Goal: Task Accomplishment & Management: Manage account settings

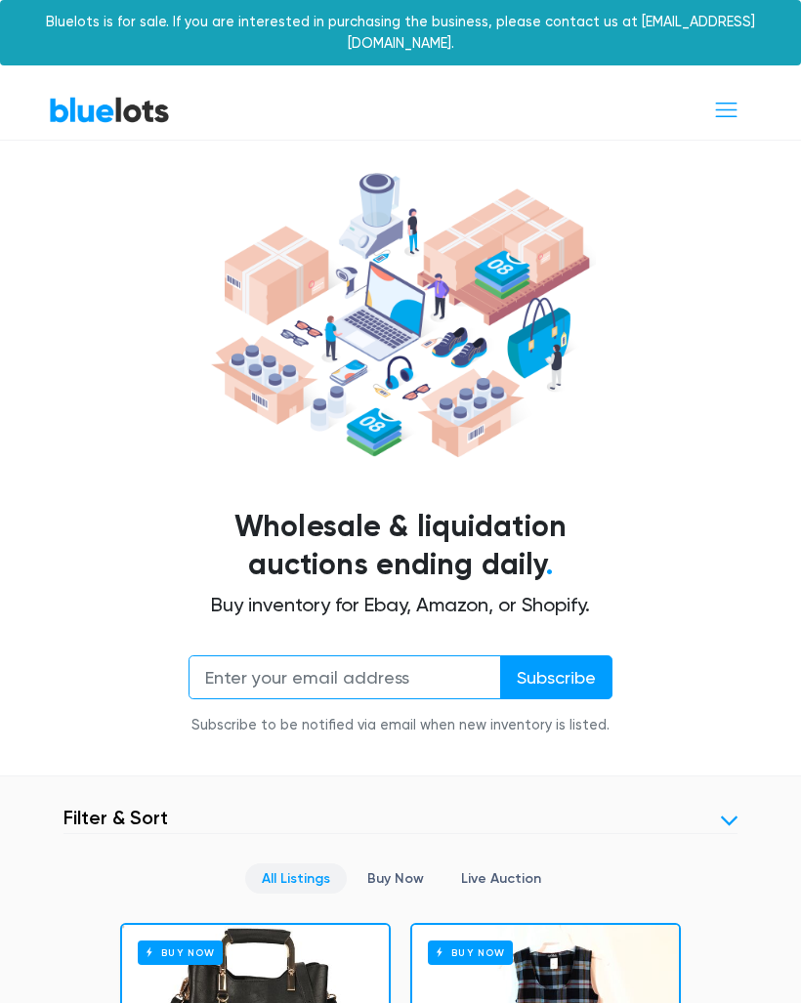
click at [426, 655] on input "email" at bounding box center [344, 677] width 313 height 44
click at [719, 97] on span "Toggle navigation" at bounding box center [726, 110] width 26 height 26
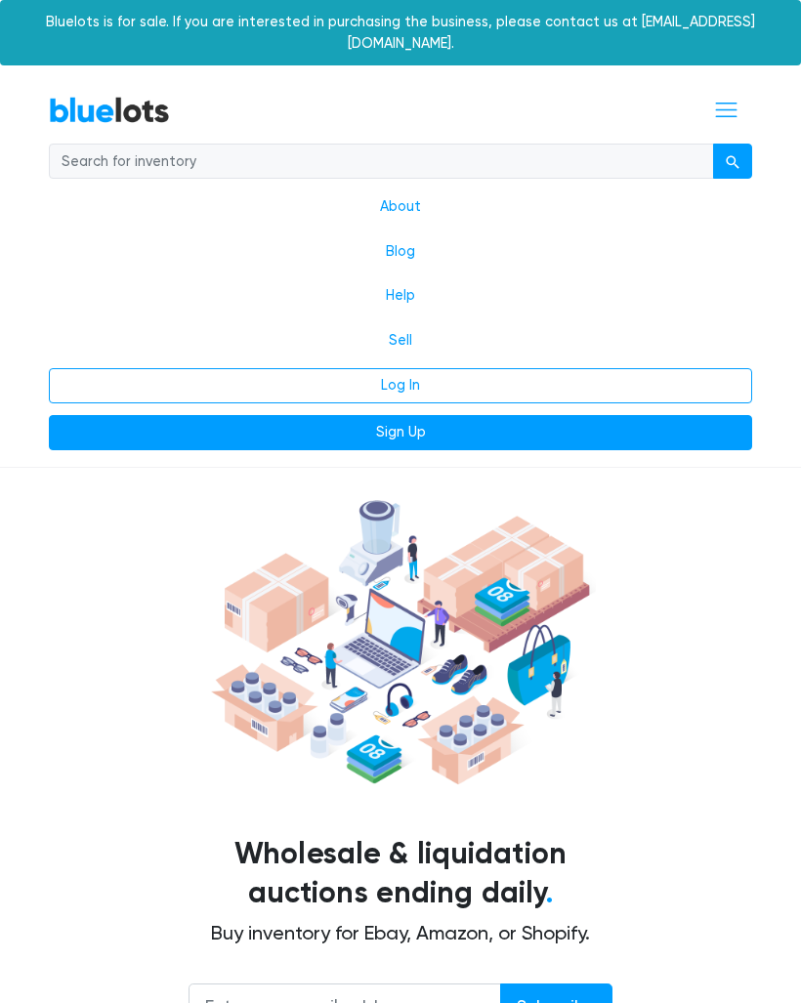
click at [464, 368] on link "Log In" at bounding box center [400, 385] width 703 height 35
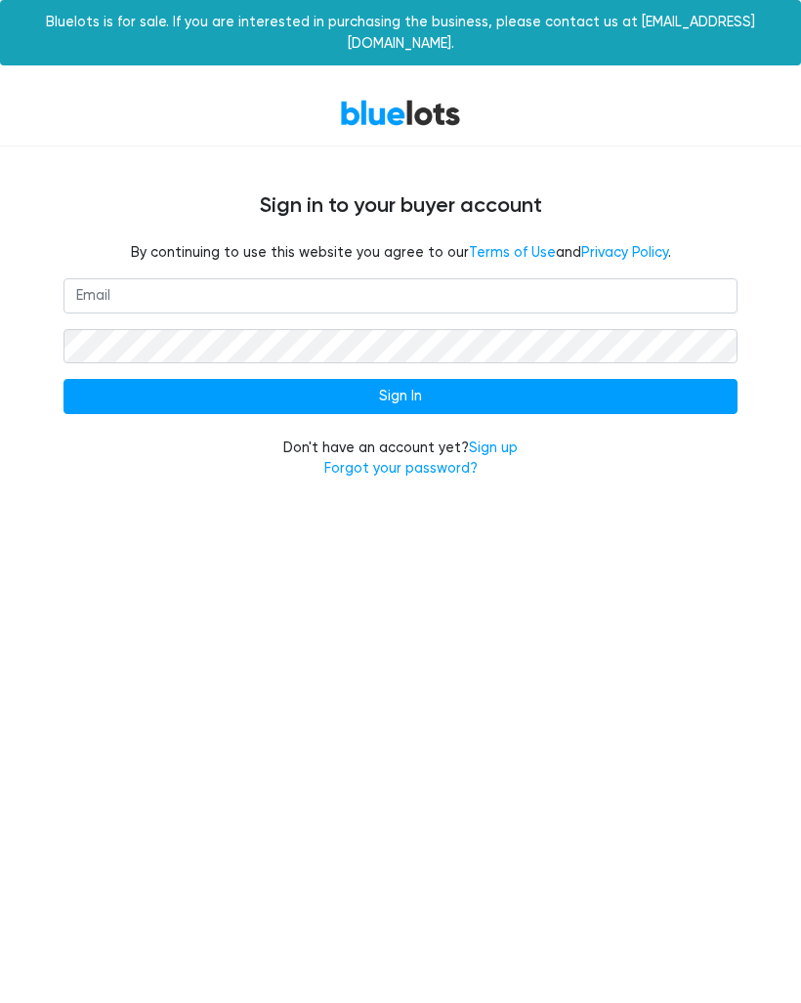
click at [367, 278] on input "email" at bounding box center [400, 295] width 674 height 35
type input "[EMAIL_ADDRESS][DOMAIN_NAME]"
click at [445, 379] on input "Sign In" at bounding box center [400, 396] width 674 height 35
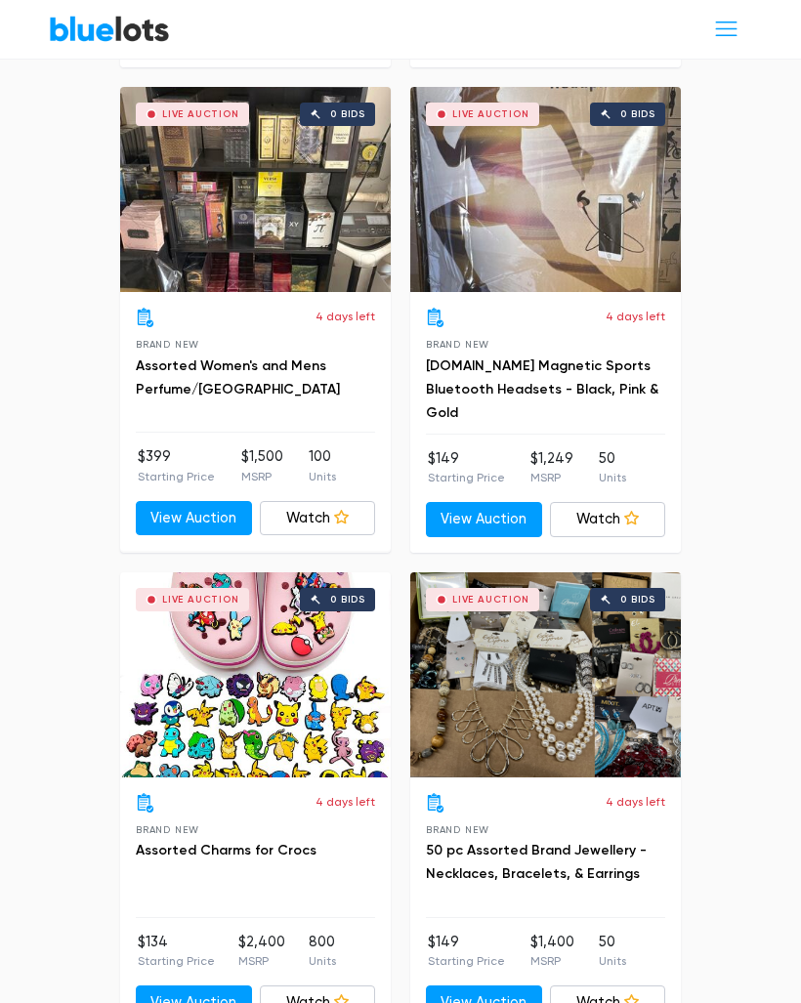
scroll to position [4709, 0]
